Goal: Task Accomplishment & Management: Manage account settings

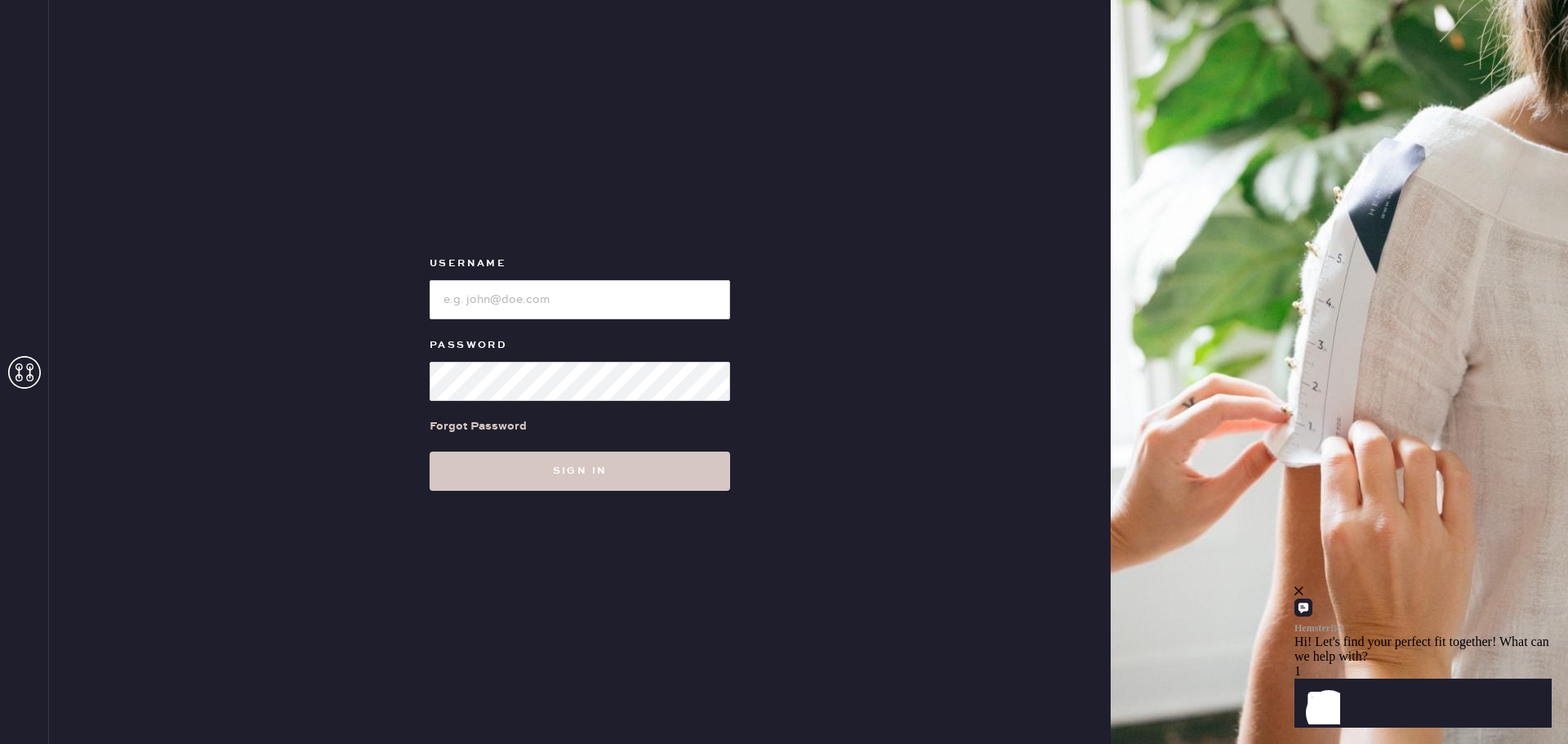
click at [23, 379] on icon at bounding box center [24, 372] width 33 height 33
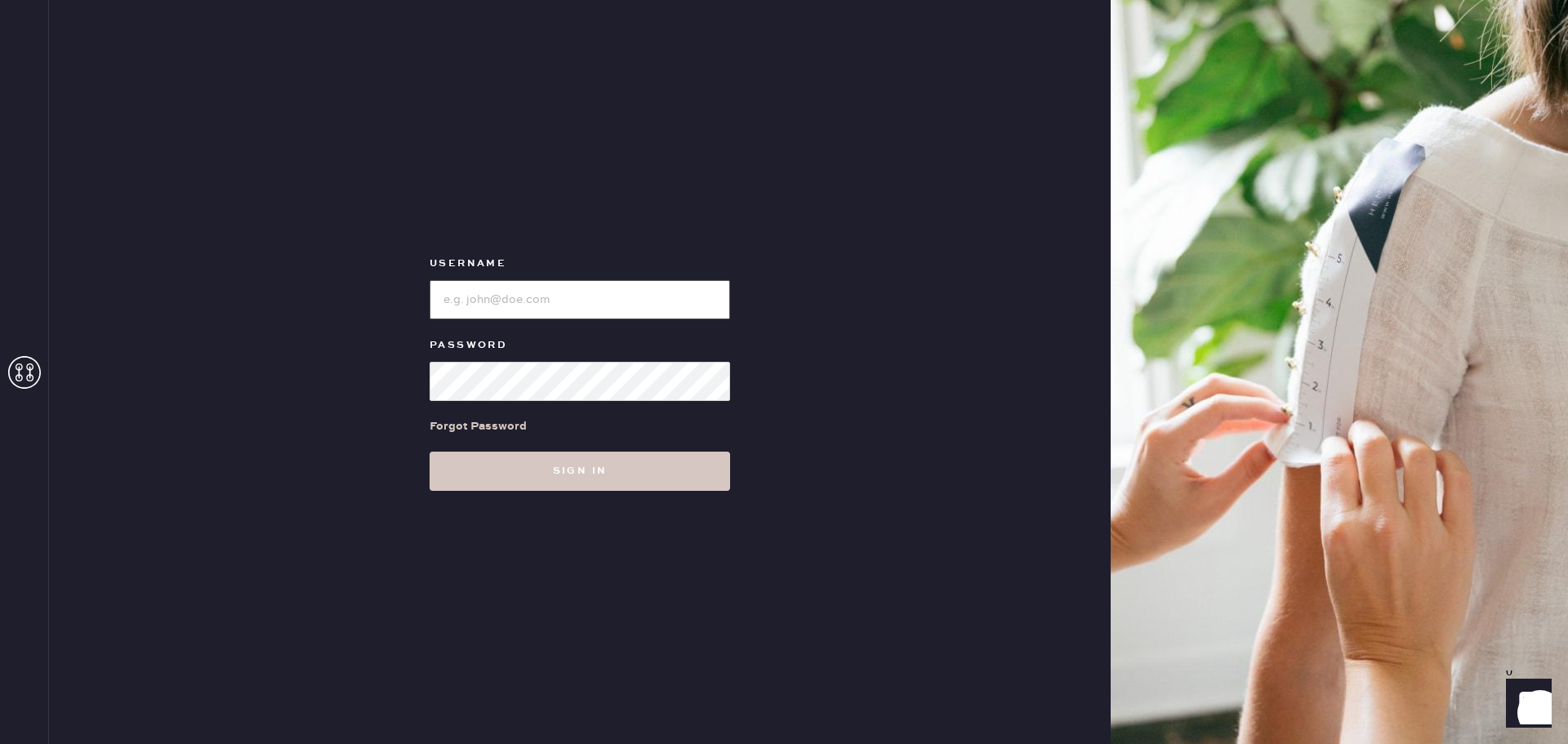
click at [494, 291] on input "loginName" at bounding box center [580, 299] width 300 height 39
click at [570, 302] on input "loginName" at bounding box center [580, 299] width 300 height 39
type input "oggicl"
click at [508, 433] on div "Forgot Password" at bounding box center [478, 426] width 97 height 18
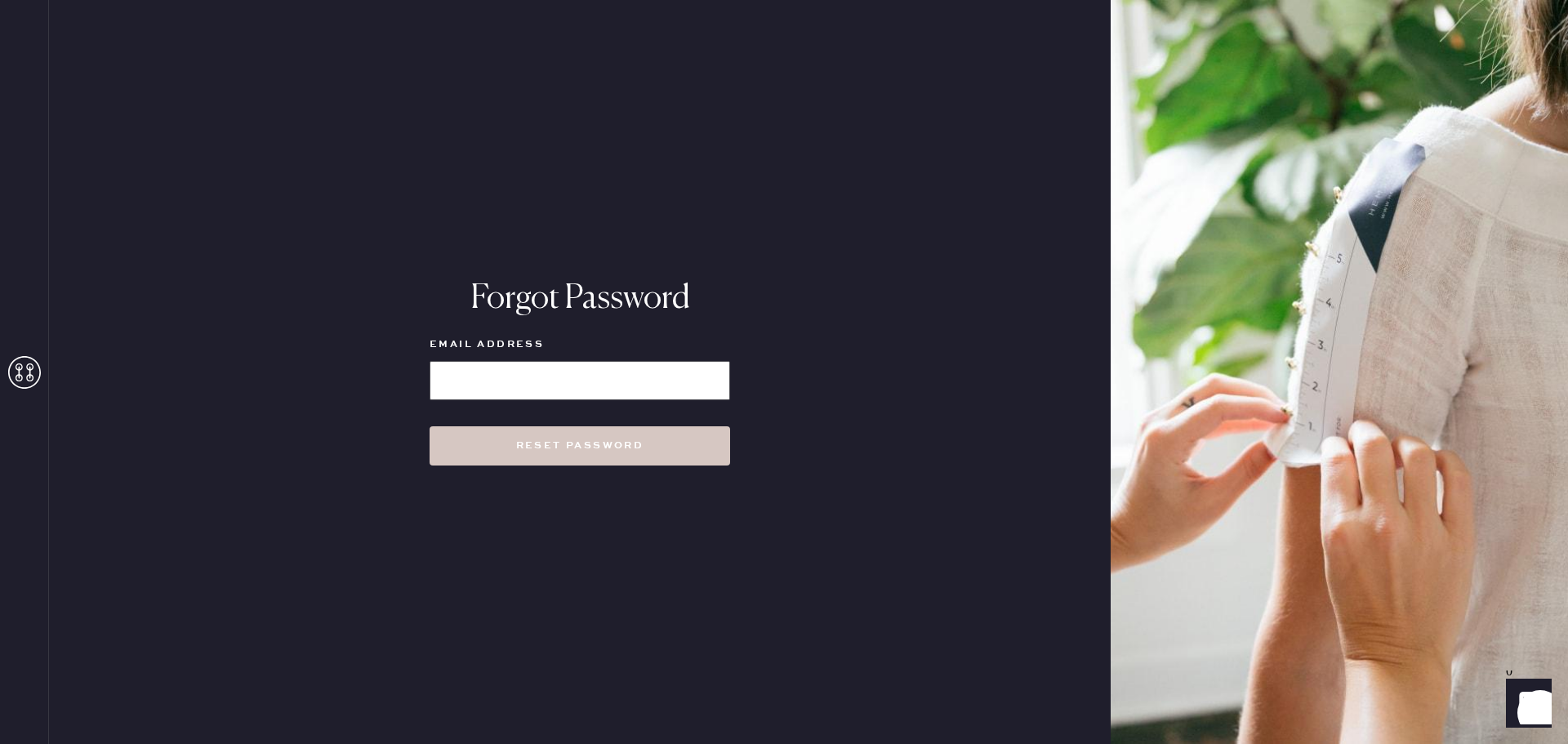
click at [499, 378] on input at bounding box center [580, 380] width 300 height 39
type input "[EMAIL_ADDRESS][DOMAIN_NAME]"
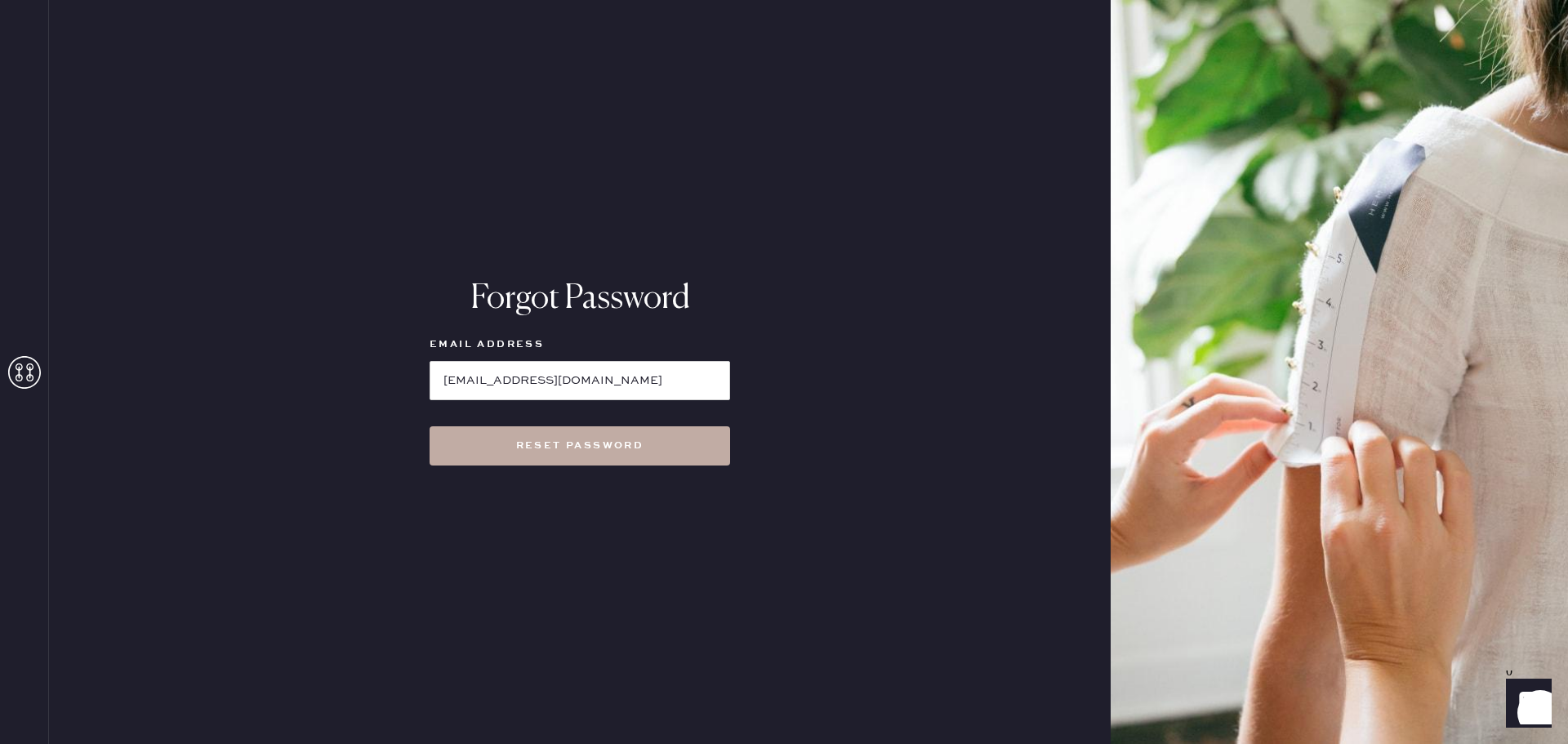
click at [572, 455] on button "Reset Password" at bounding box center [580, 445] width 300 height 39
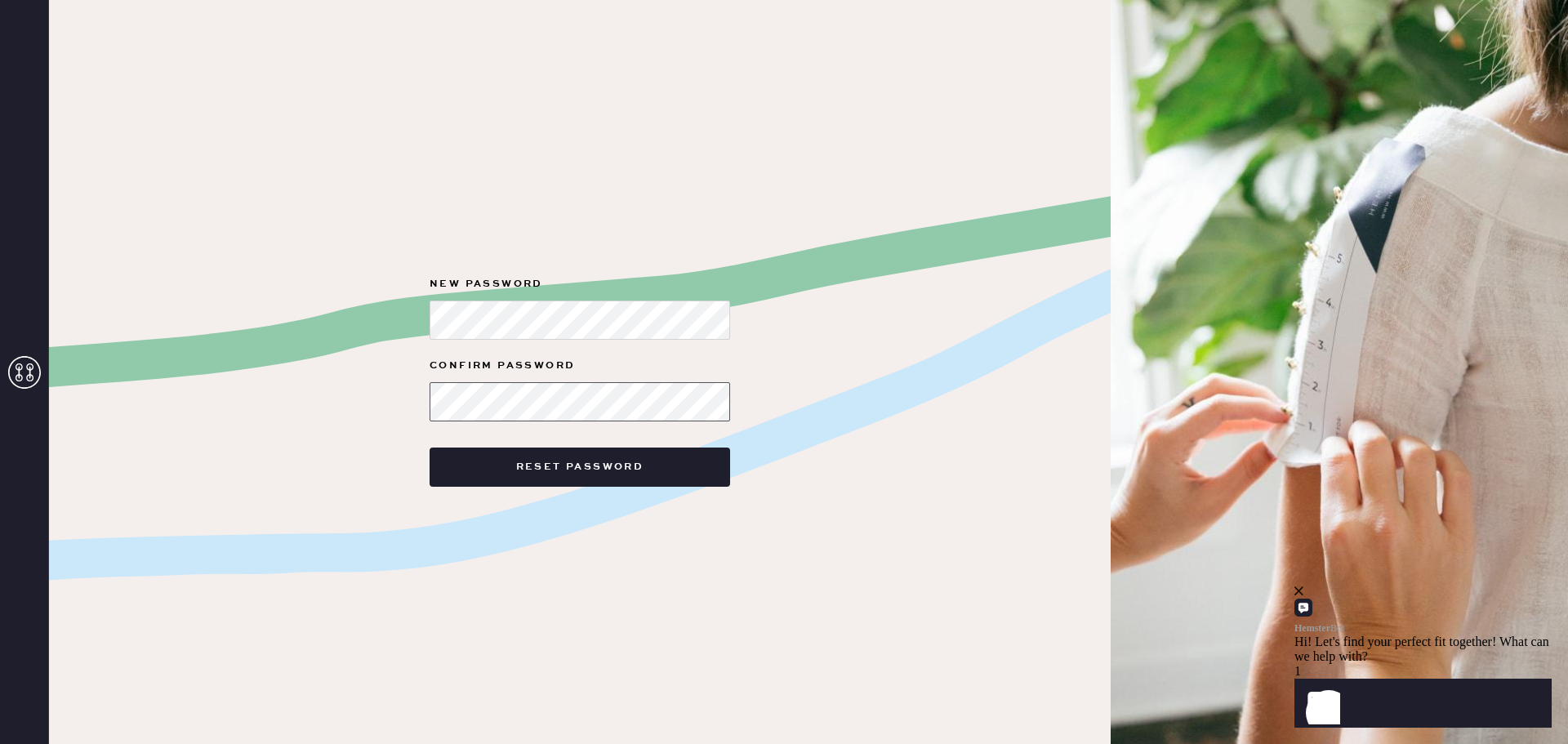
click at [430, 447] on button "Reset Password" at bounding box center [580, 466] width 300 height 39
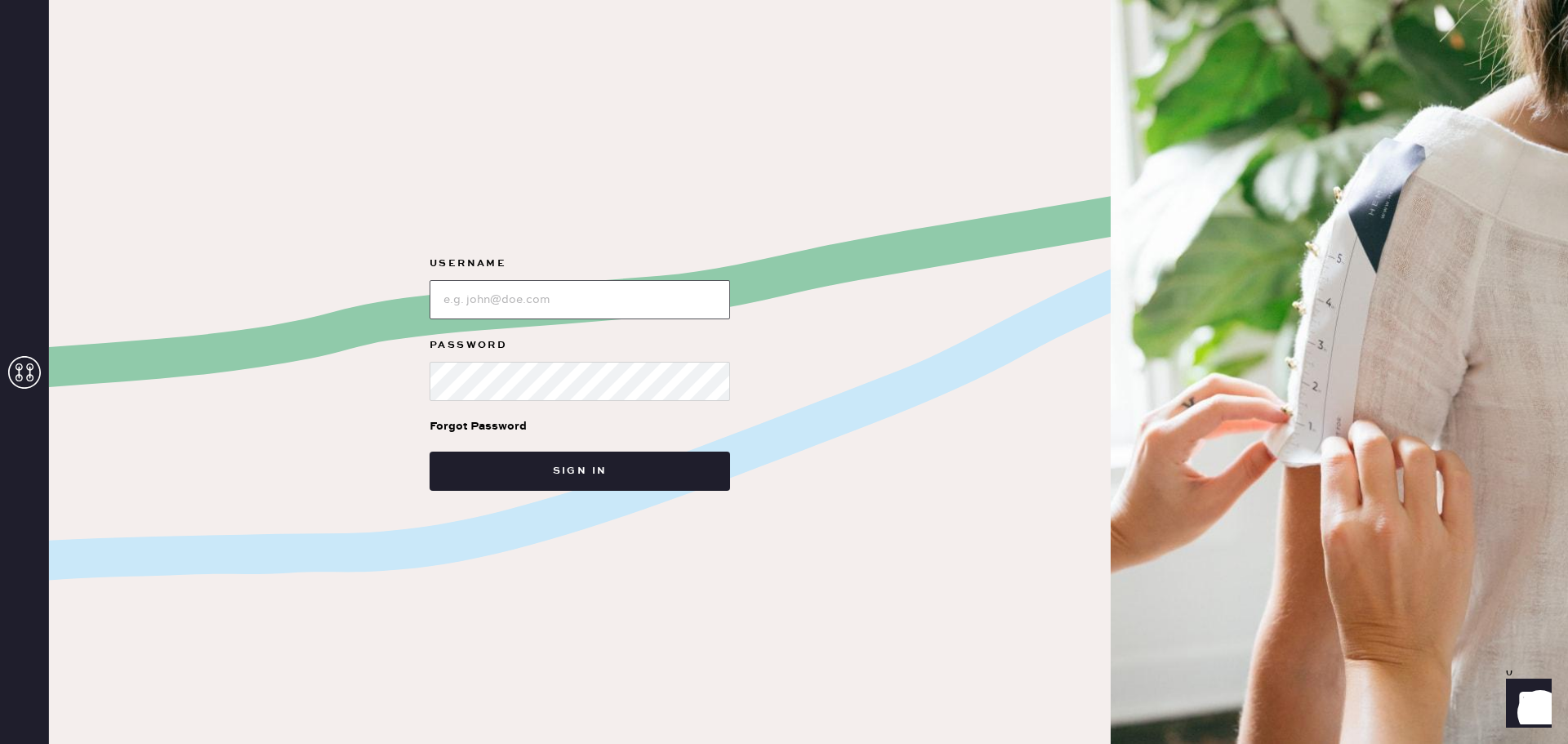
click at [536, 285] on input "loginName" at bounding box center [580, 299] width 300 height 39
click at [430, 451] on button "Sign in" at bounding box center [580, 470] width 300 height 39
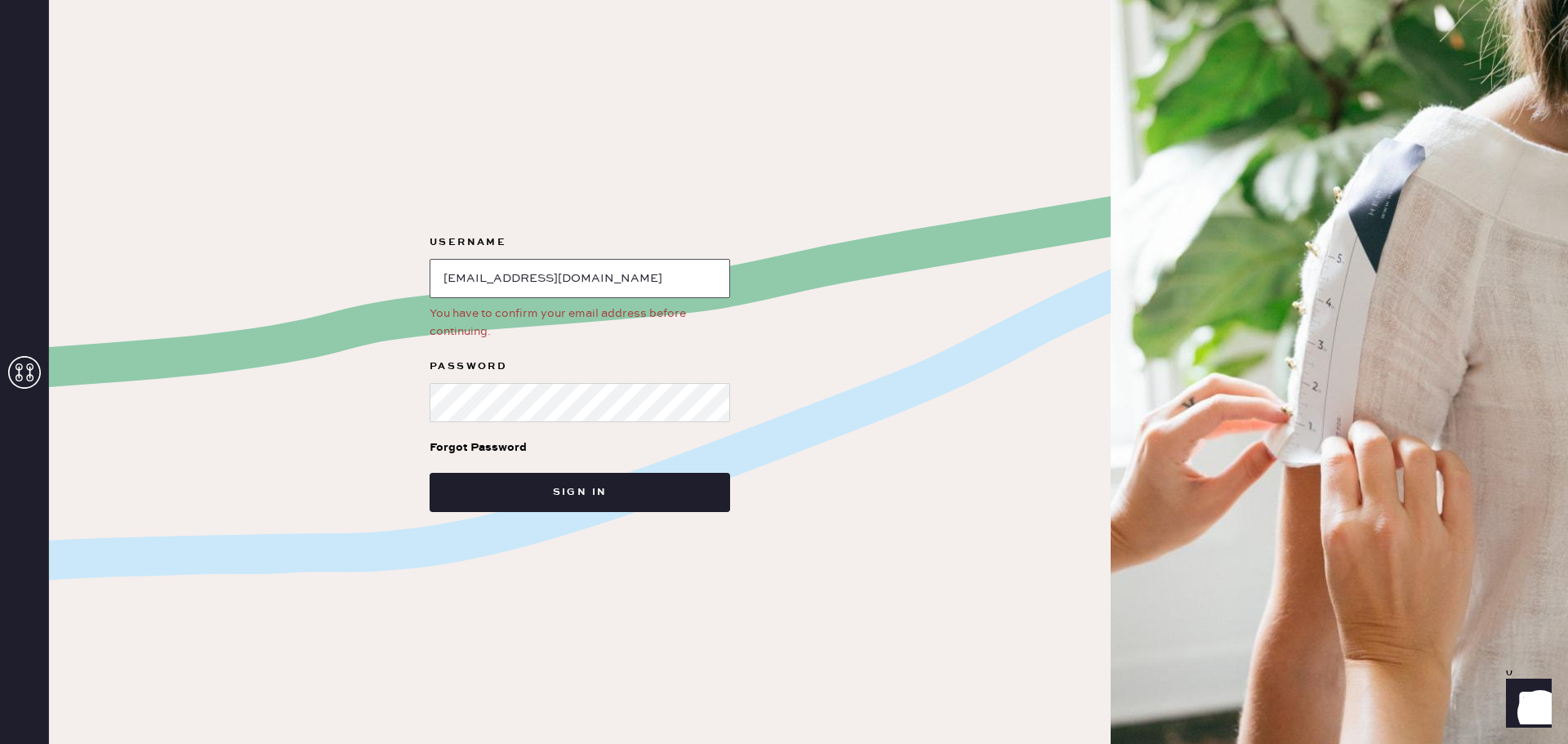
click at [632, 285] on input "loginName" at bounding box center [580, 278] width 300 height 39
click at [575, 311] on div "You have to confirm your email address before continuing." at bounding box center [580, 322] width 300 height 36
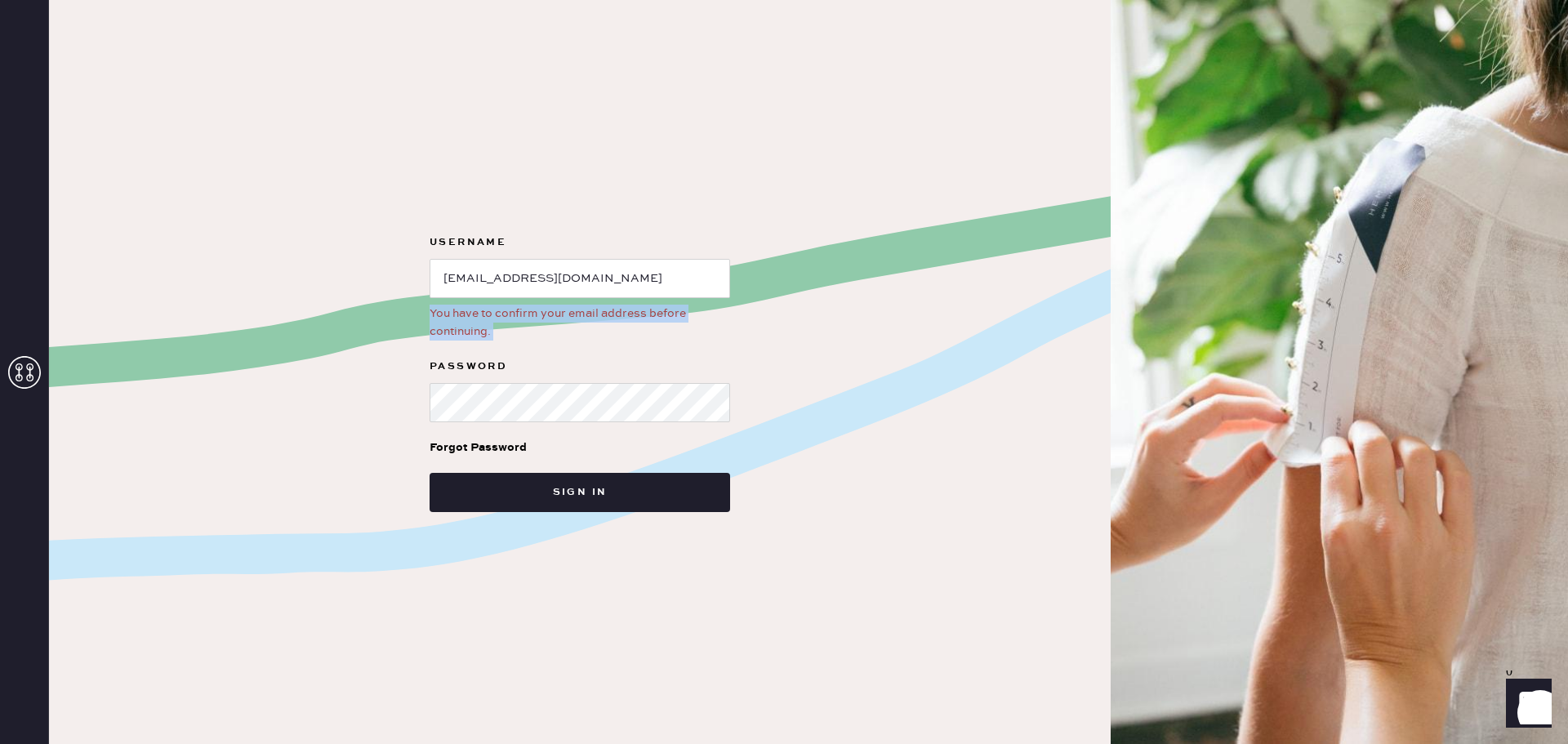
click at [563, 311] on div "You have to confirm your email address before continuing." at bounding box center [580, 322] width 300 height 36
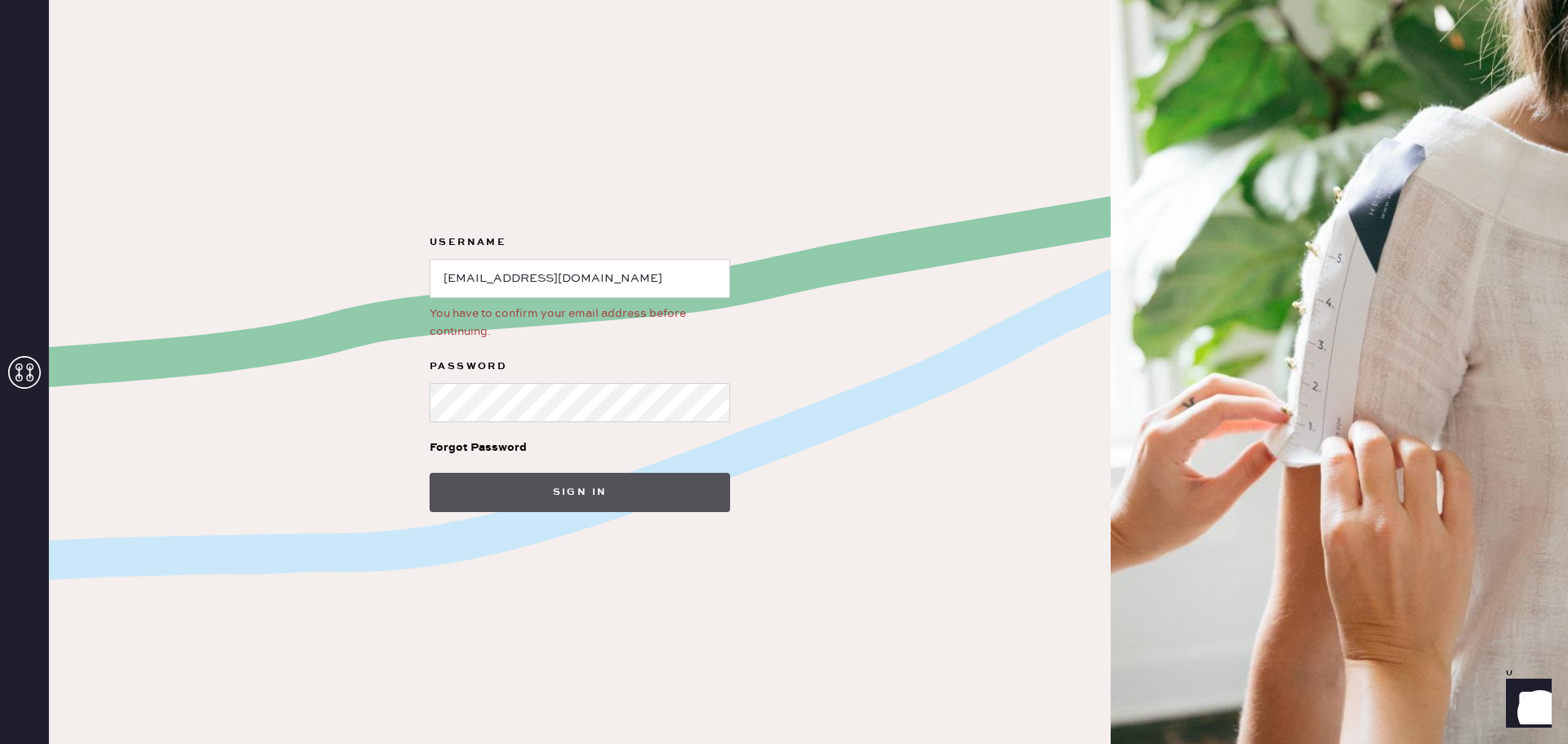
click at [569, 491] on button "Sign in" at bounding box center [580, 492] width 300 height 39
click at [597, 276] on input "loginName" at bounding box center [580, 278] width 300 height 39
click at [763, 309] on div "Username You have to confirm your email address before continuing. Password For…" at bounding box center [580, 372] width 1062 height 744
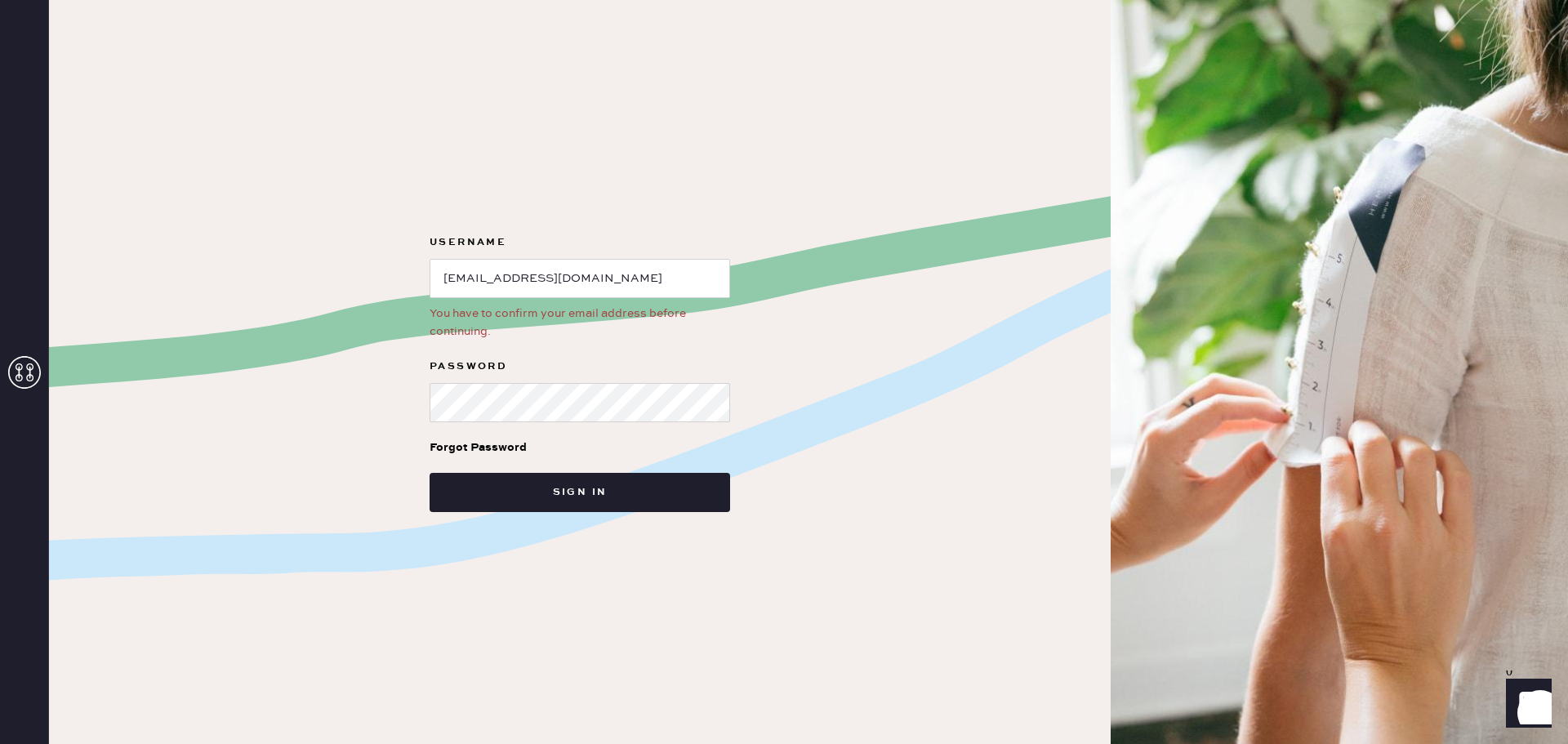
click at [656, 314] on div "You have to confirm your email address before continuing." at bounding box center [580, 322] width 300 height 36
click at [633, 314] on div "You have to confirm your email address before continuing." at bounding box center [580, 322] width 300 height 36
click at [669, 494] on button "Sign in" at bounding box center [580, 492] width 300 height 39
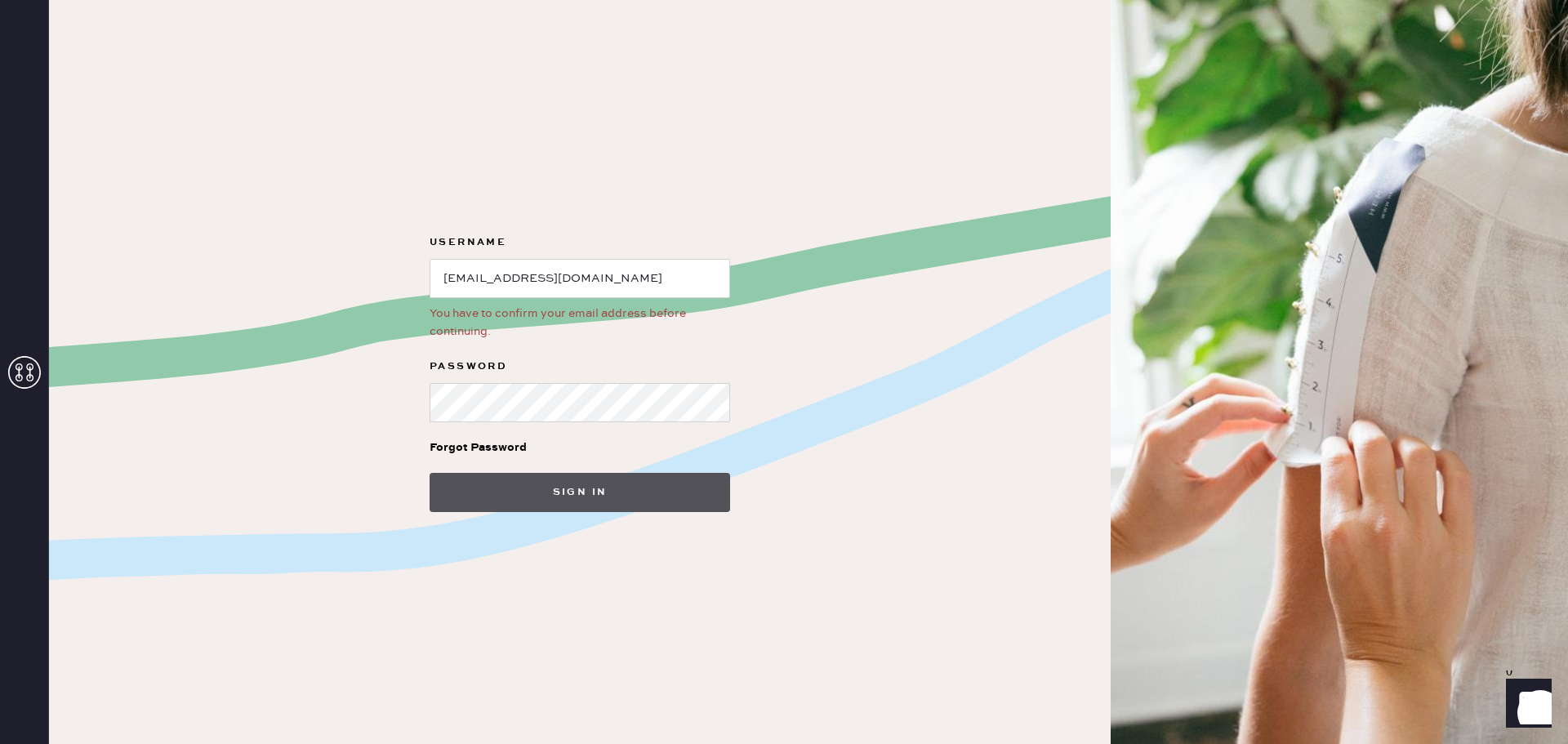
click at [669, 490] on button "Sign in" at bounding box center [580, 492] width 300 height 39
click at [669, 490] on div "Username You have to confirm your email address before continuing. Password For…" at bounding box center [580, 372] width 1062 height 744
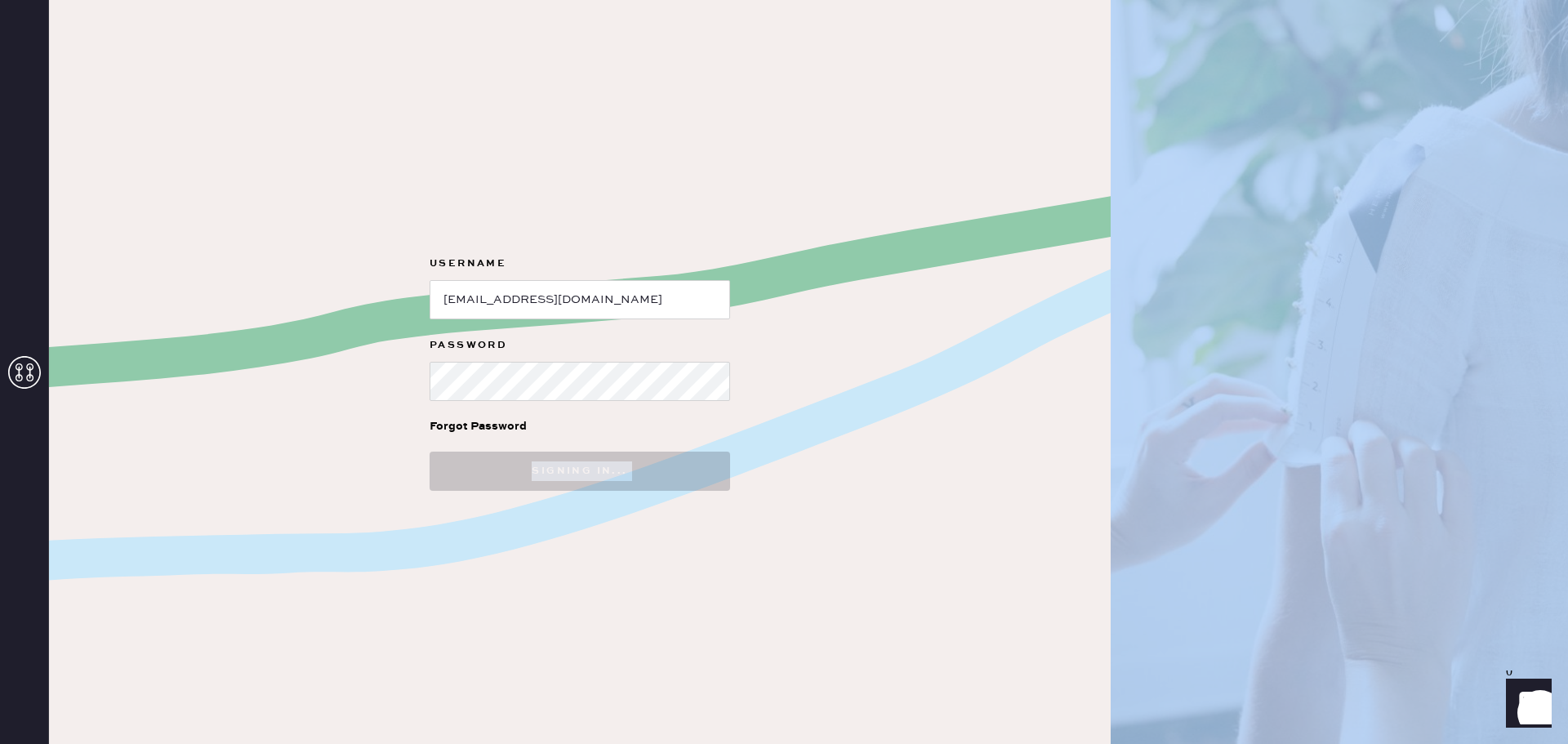
click at [669, 490] on div "Username Password Forgot Password Signing in..." at bounding box center [580, 372] width 1062 height 744
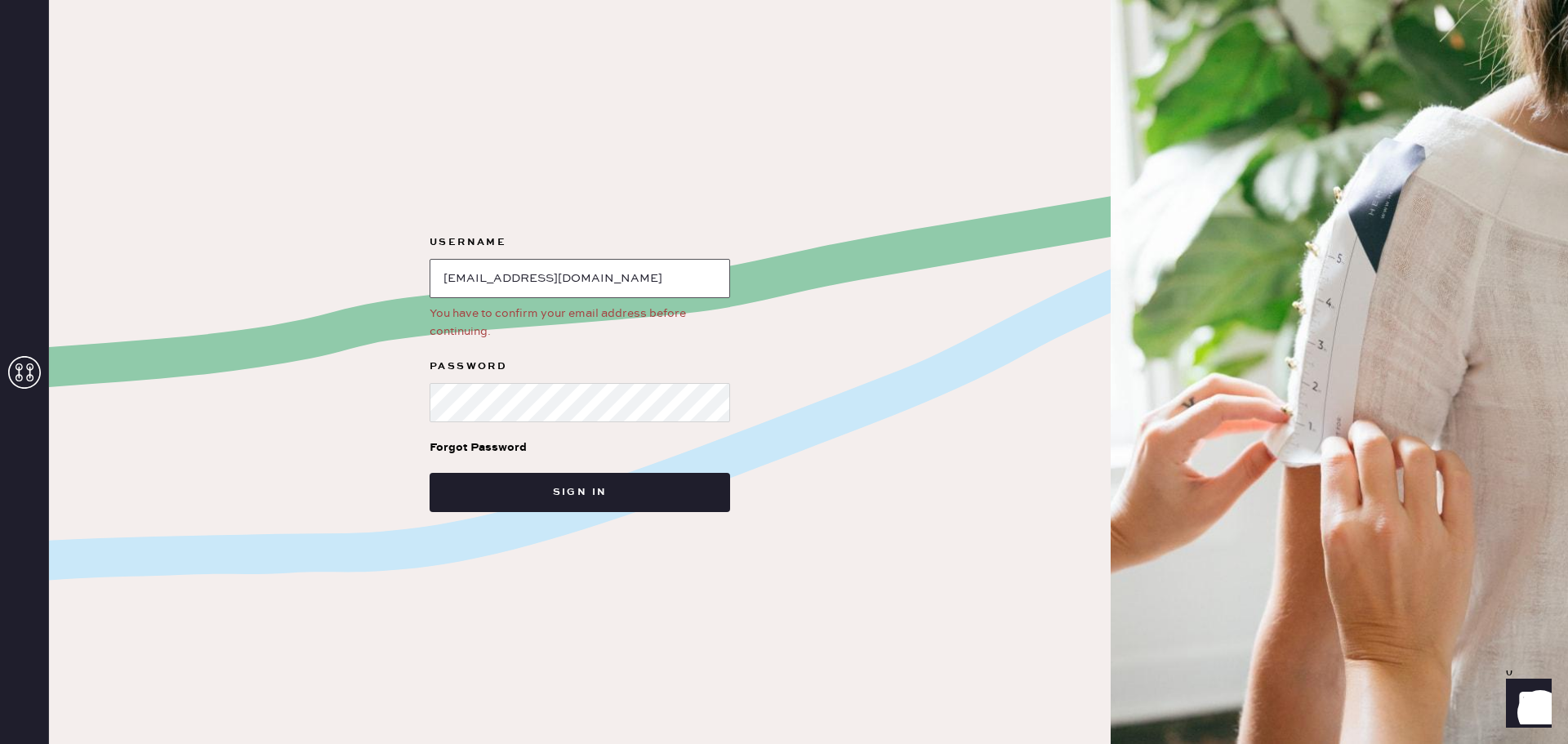
click at [631, 270] on input "loginName" at bounding box center [580, 278] width 300 height 39
click at [430, 473] on button "Sign in" at bounding box center [580, 492] width 300 height 39
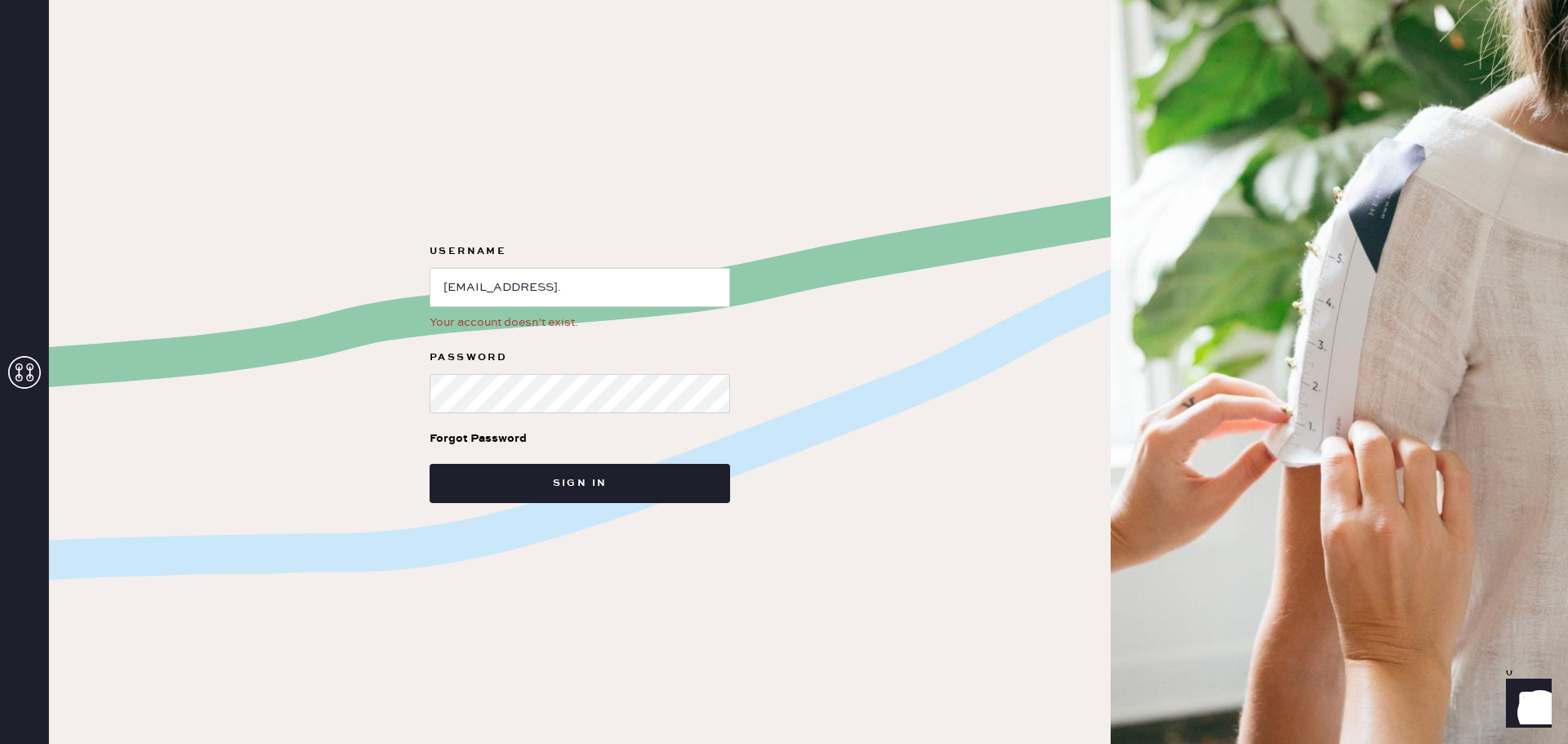
click at [1031, 446] on div "Username Your account doesn’t exist. Password Forgot Password Sign in" at bounding box center [580, 372] width 1062 height 744
click at [660, 294] on input "loginName" at bounding box center [580, 287] width 300 height 39
type input "officialelisebauer"
click at [430, 464] on button "Sign in" at bounding box center [580, 483] width 300 height 39
